Goal: Task Accomplishment & Management: Manage account settings

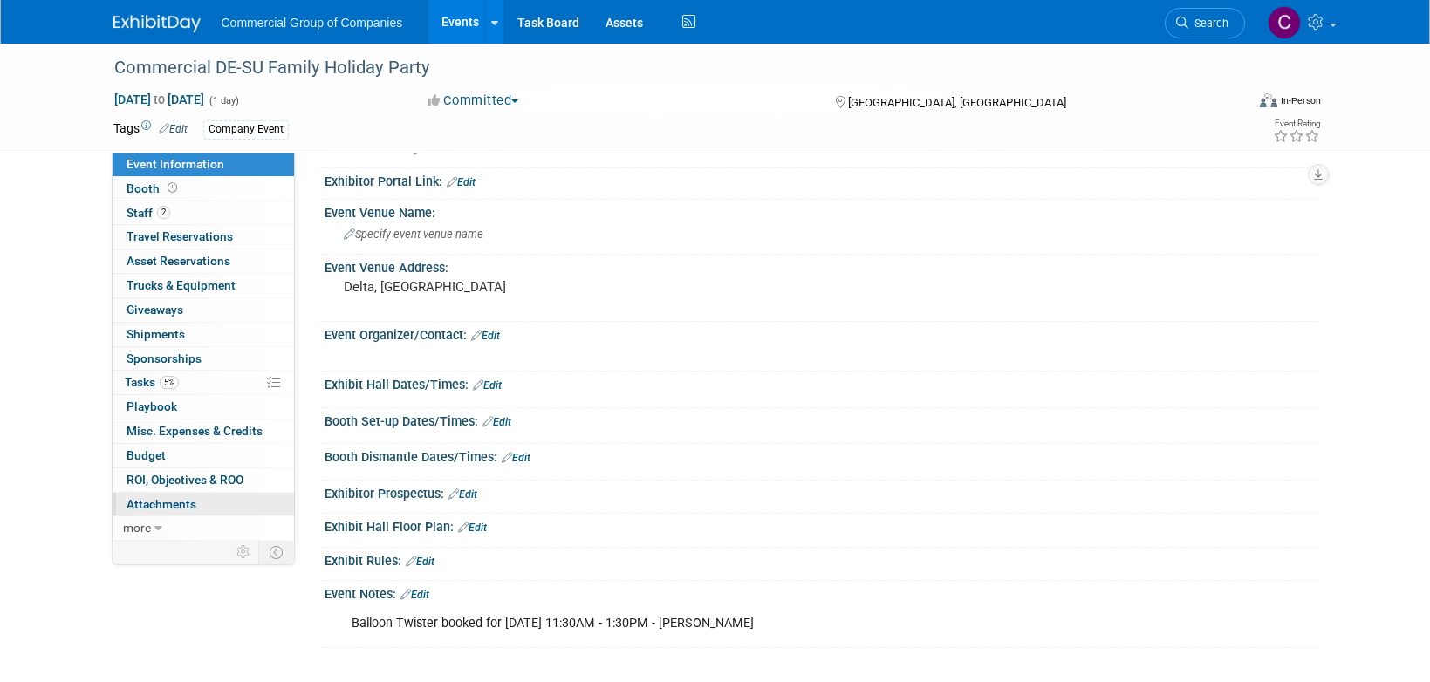
click at [194, 506] on span "Attachments 0" at bounding box center [161, 504] width 70 height 14
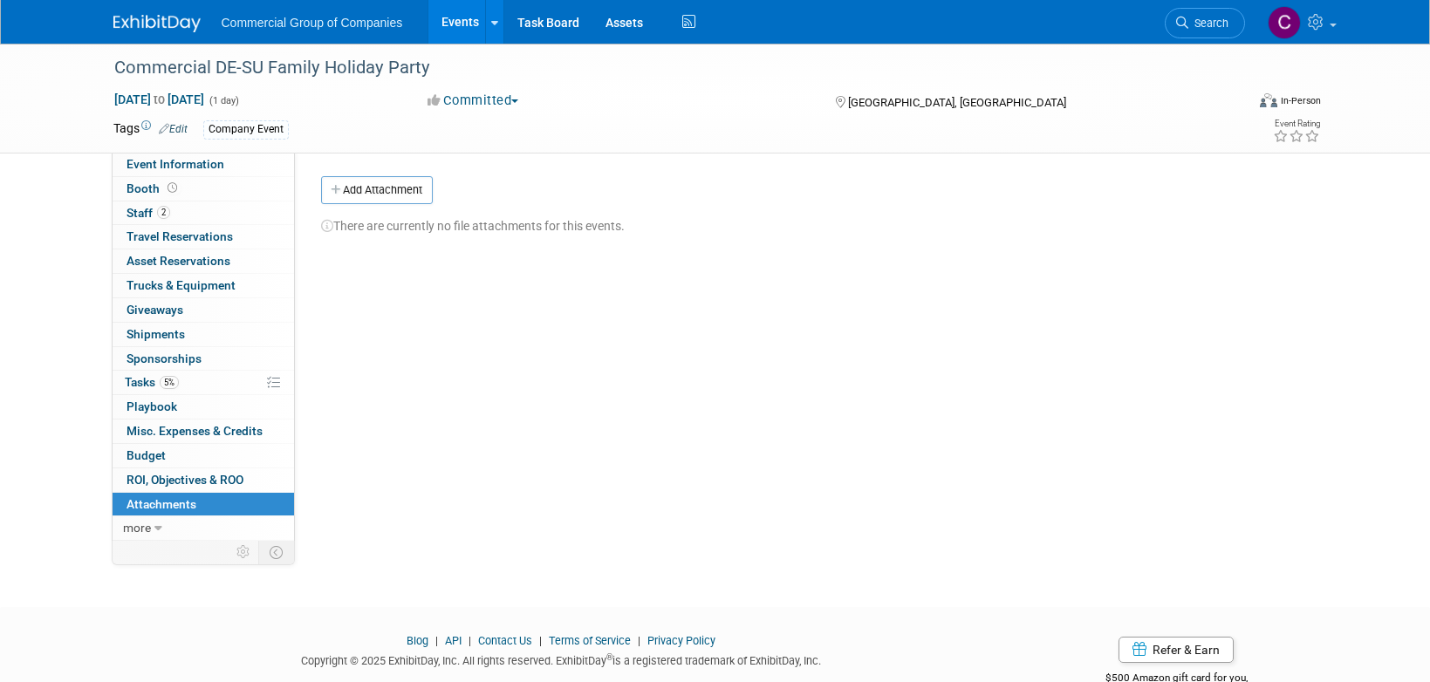
click at [373, 161] on div "Event Website: Edit Exhibitor Portal Link: Edit Edit" at bounding box center [806, 347] width 1022 height 388
click at [376, 187] on button "Add Attachment" at bounding box center [377, 190] width 112 height 28
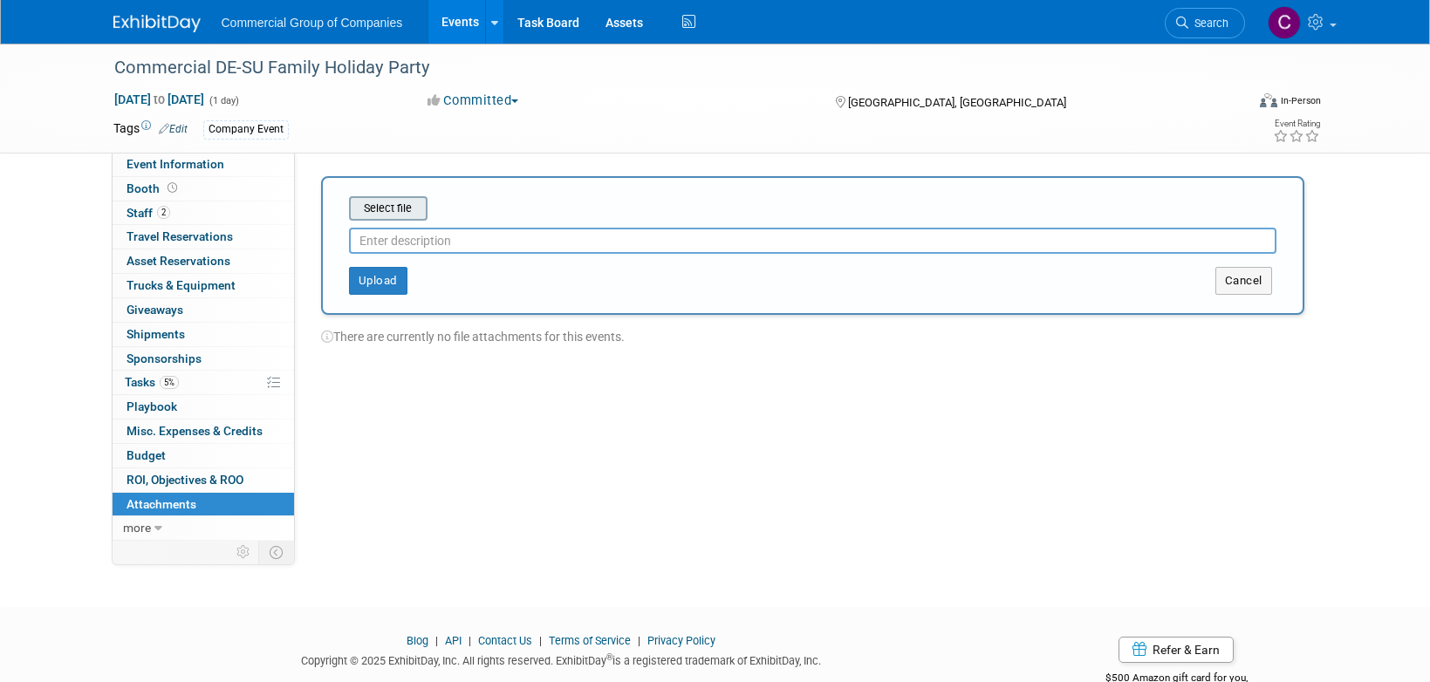
click at [411, 207] on input "file" at bounding box center [322, 208] width 208 height 21
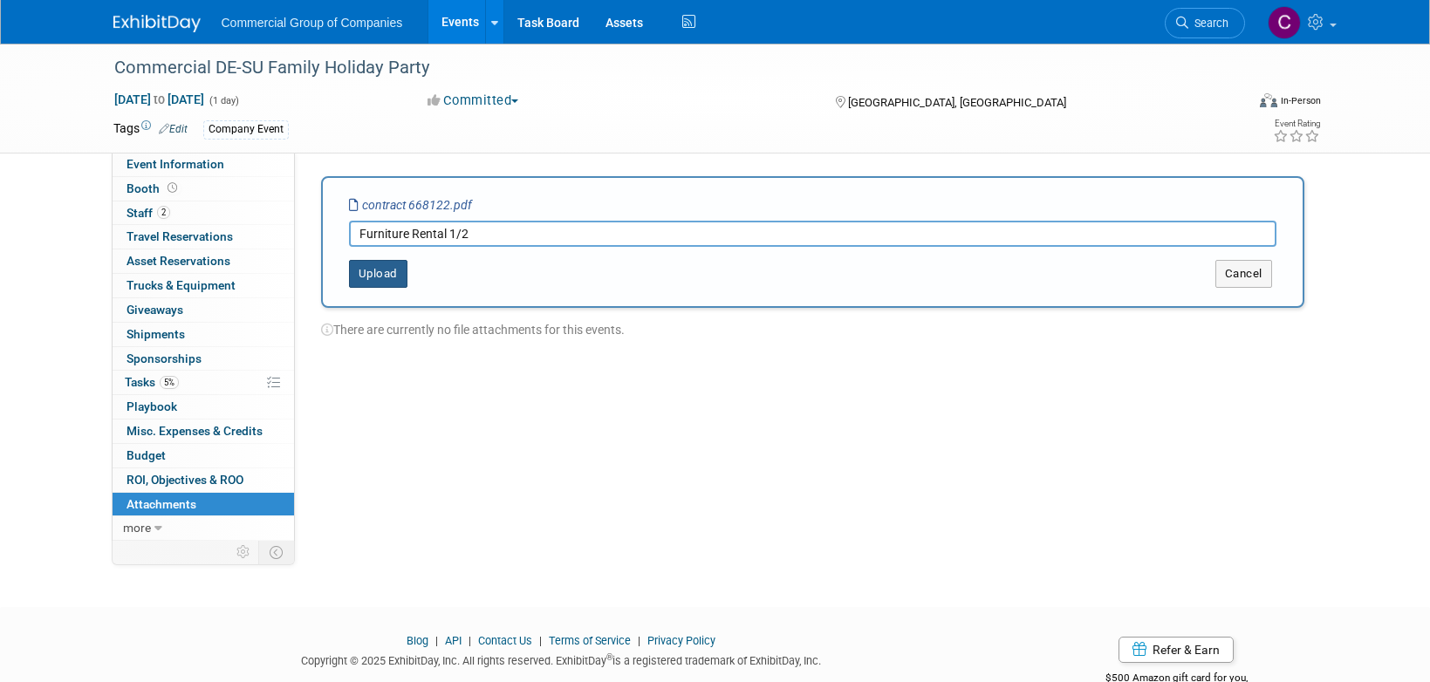
click at [383, 280] on button "Upload" at bounding box center [378, 274] width 58 height 28
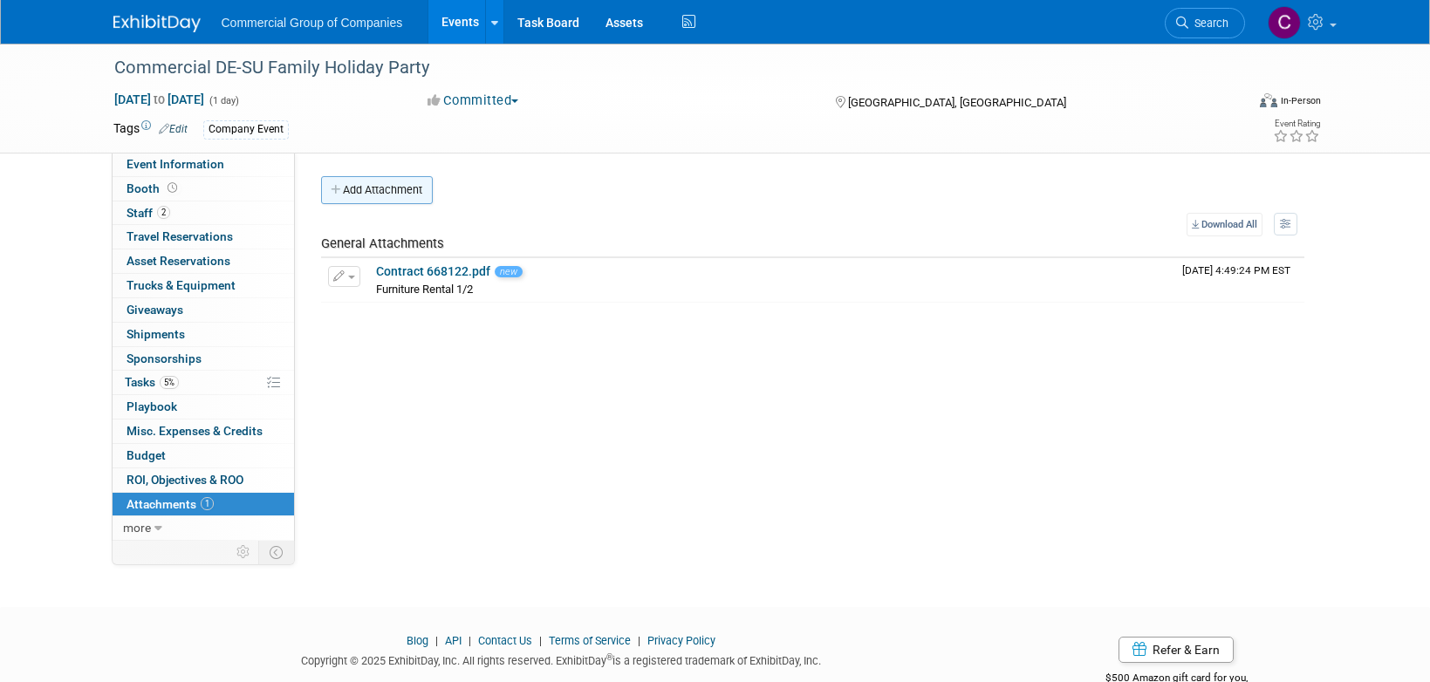
click at [384, 192] on button "Add Attachment" at bounding box center [377, 190] width 112 height 28
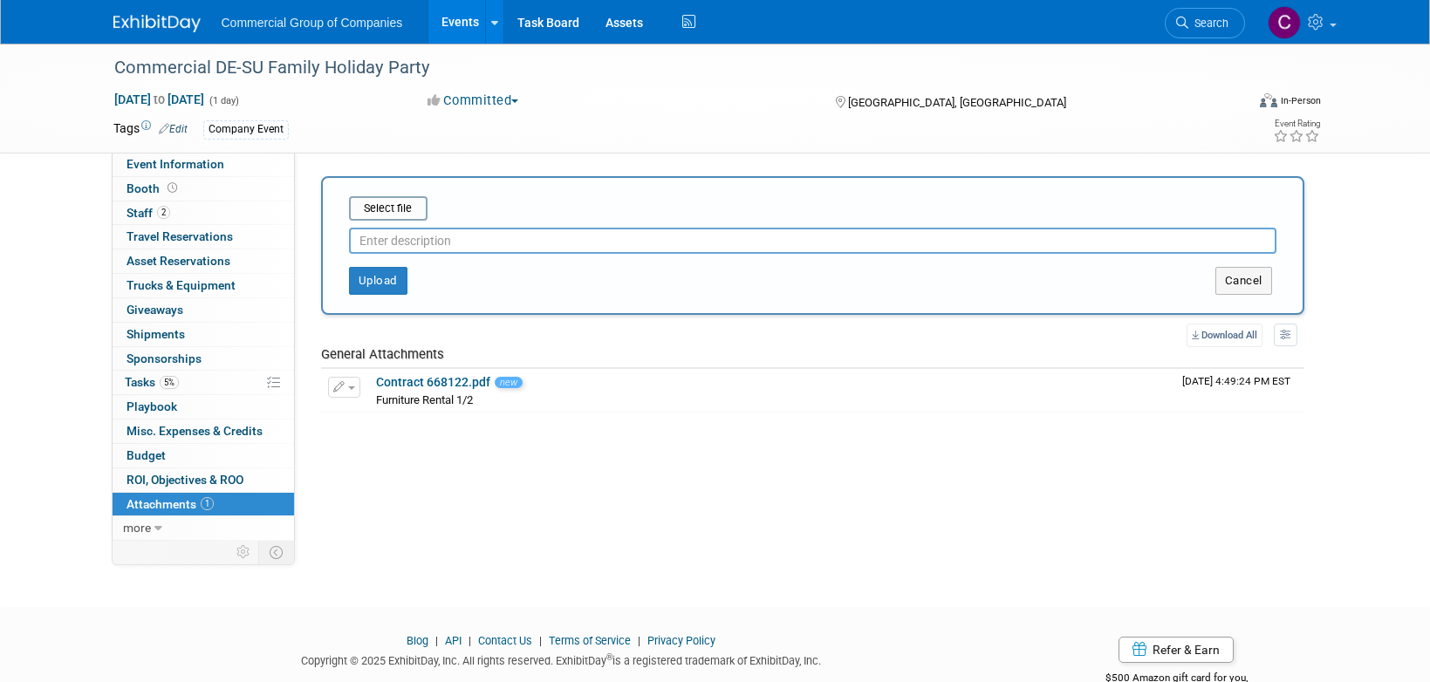
click at [437, 229] on div at bounding box center [812, 237] width 927 height 33
click at [450, 229] on input "text" at bounding box center [812, 241] width 927 height 26
type input "Furniture Rental 2/2"
click at [403, 198] on input "file" at bounding box center [322, 208] width 208 height 21
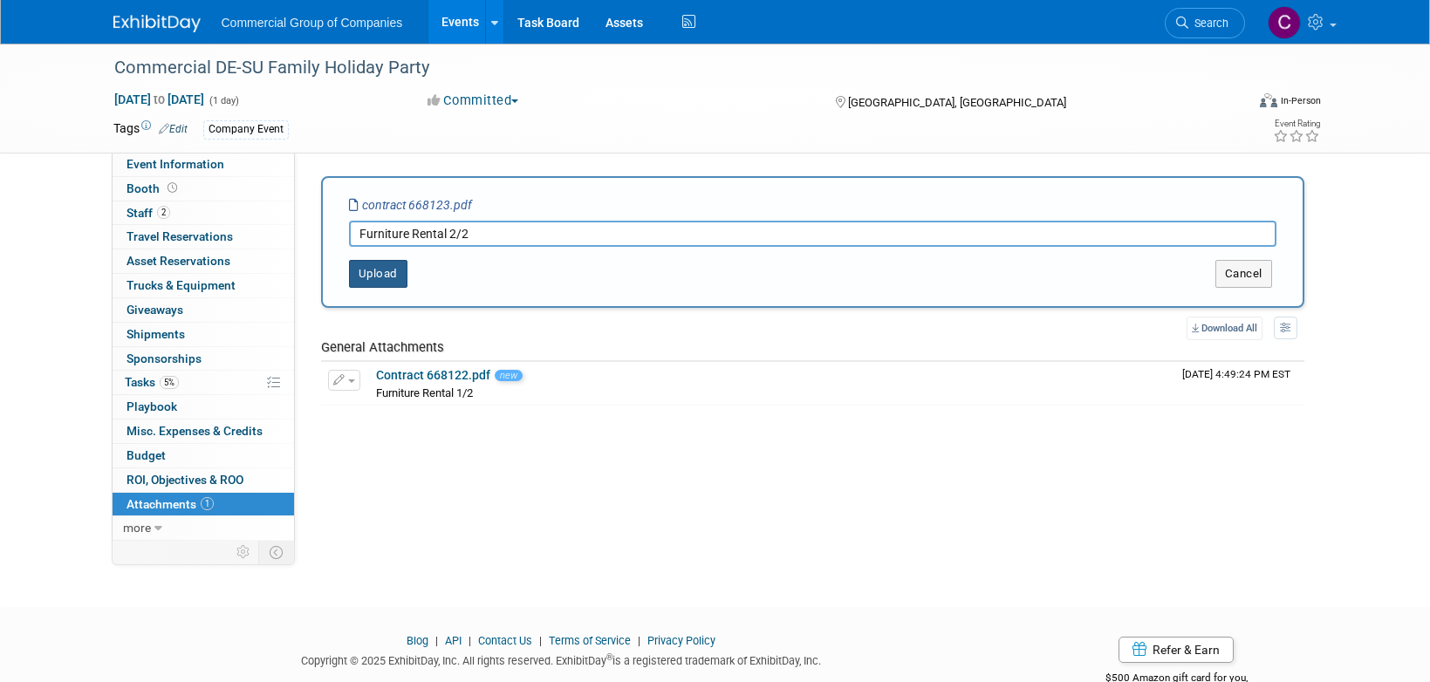
click at [381, 284] on button "Upload" at bounding box center [378, 274] width 58 height 28
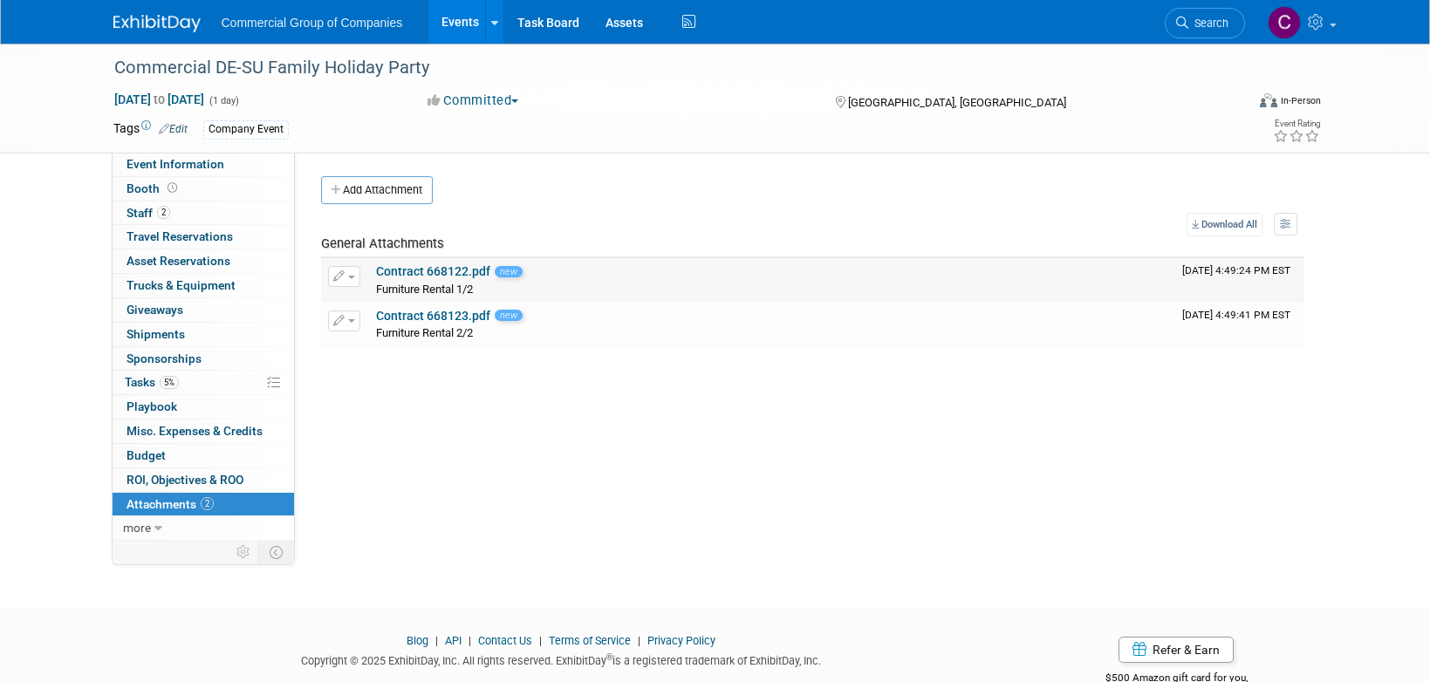
click at [447, 270] on link "Contract 668122.pdf" at bounding box center [433, 271] width 114 height 14
